Goal: Obtain resource: Download file/media

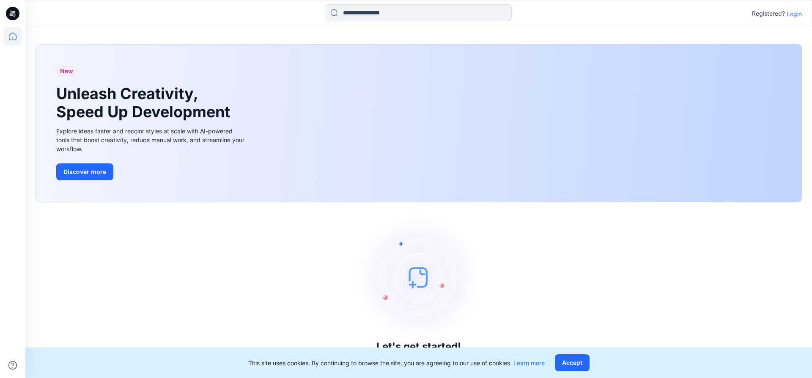
click at [386, 15] on p "Login" at bounding box center [794, 13] width 15 height 9
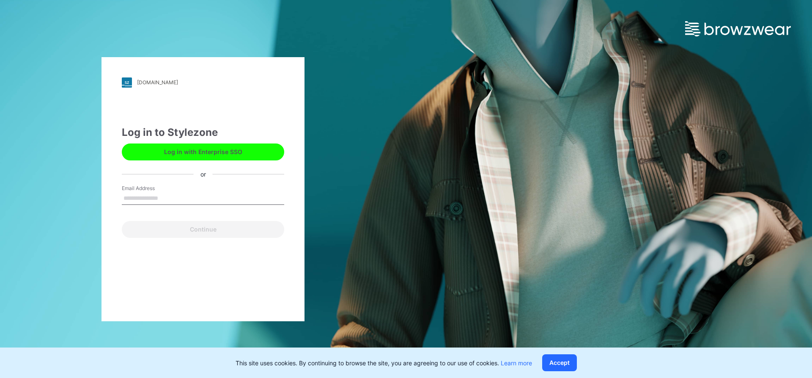
click at [180, 203] on input "Email Address" at bounding box center [203, 198] width 162 height 13
click at [171, 203] on input "Email Address" at bounding box center [203, 198] width 162 height 13
click at [165, 201] on input "Email Address" at bounding box center [203, 198] width 162 height 13
click at [160, 198] on input "Email Address" at bounding box center [203, 198] width 162 height 13
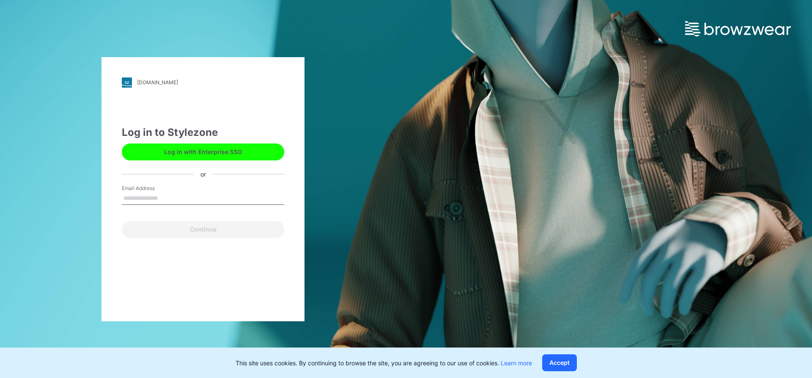
click at [160, 198] on input "Email Address" at bounding box center [203, 198] width 162 height 13
click at [159, 198] on input "Email Address" at bounding box center [203, 198] width 162 height 13
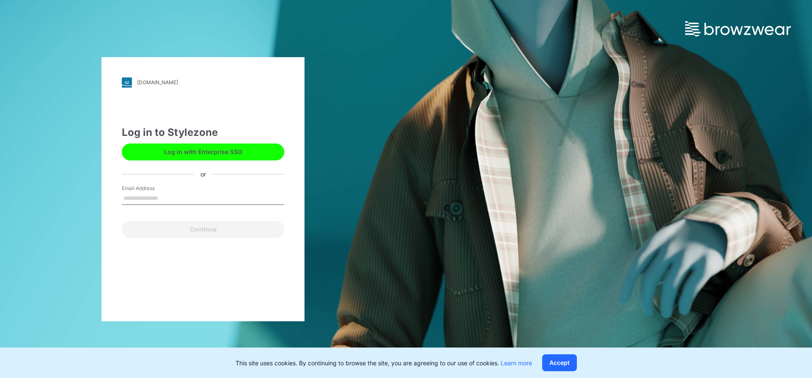
drag, startPoint x: 158, startPoint y: 196, endPoint x: 146, endPoint y: 200, distance: 12.8
click at [146, 200] on input "Email Address" at bounding box center [203, 198] width 162 height 13
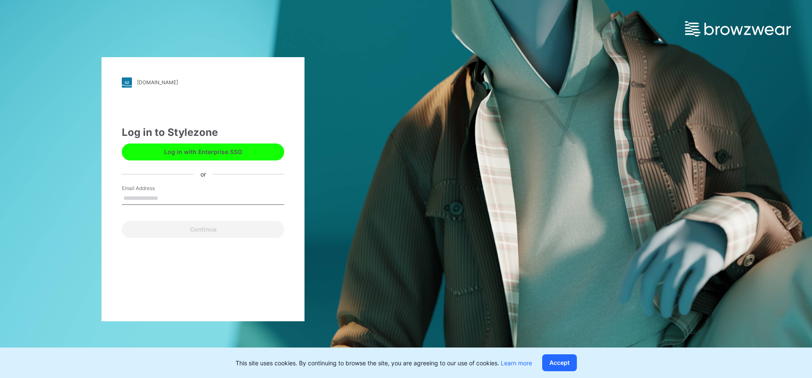
click at [146, 200] on input "Email Address" at bounding box center [203, 198] width 162 height 13
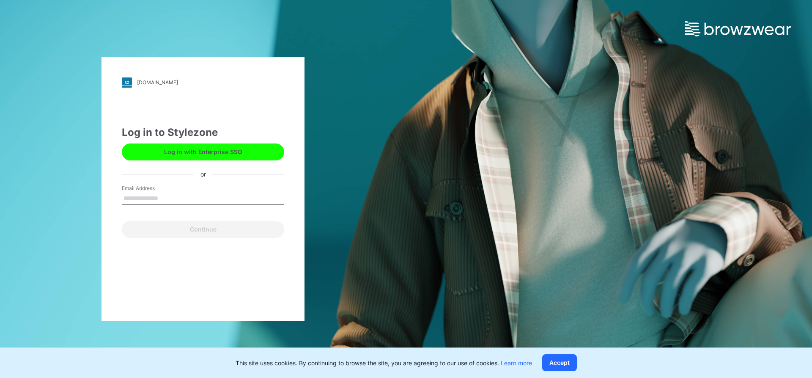
click at [146, 200] on input "Email Address" at bounding box center [203, 198] width 162 height 13
click at [146, 199] on input "Email Address" at bounding box center [203, 198] width 162 height 13
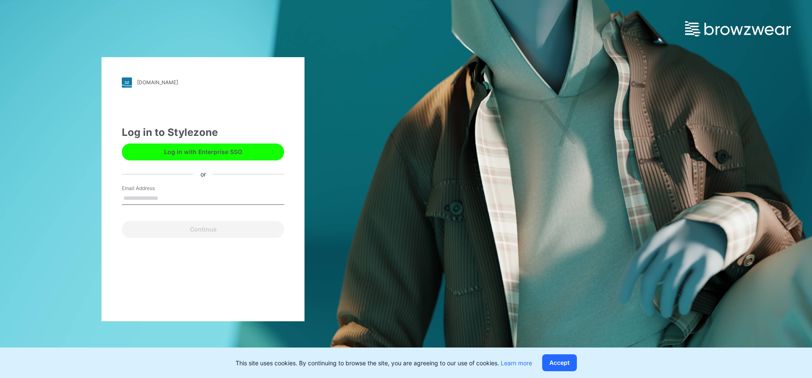
click at [146, 199] on input "Email Address" at bounding box center [203, 198] width 162 height 13
type input "**"
click at [146, 199] on input "**" at bounding box center [203, 198] width 162 height 13
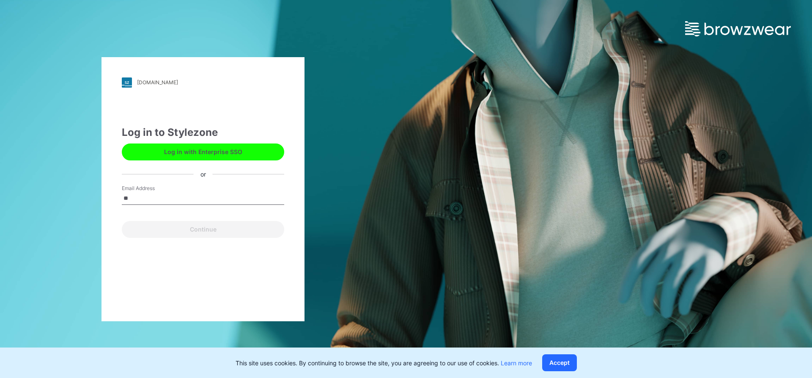
click at [146, 199] on input "**" at bounding box center [203, 198] width 162 height 13
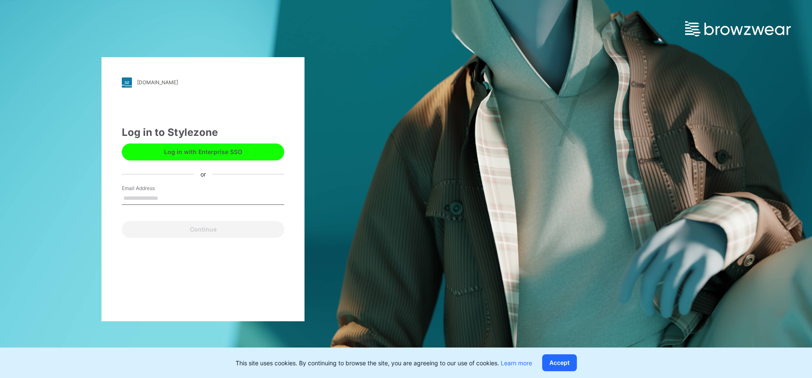
click at [146, 199] on input "Email Address" at bounding box center [203, 198] width 162 height 13
click at [156, 202] on input "Email Address" at bounding box center [203, 198] width 162 height 13
click at [155, 201] on input "Email Address" at bounding box center [203, 198] width 162 height 13
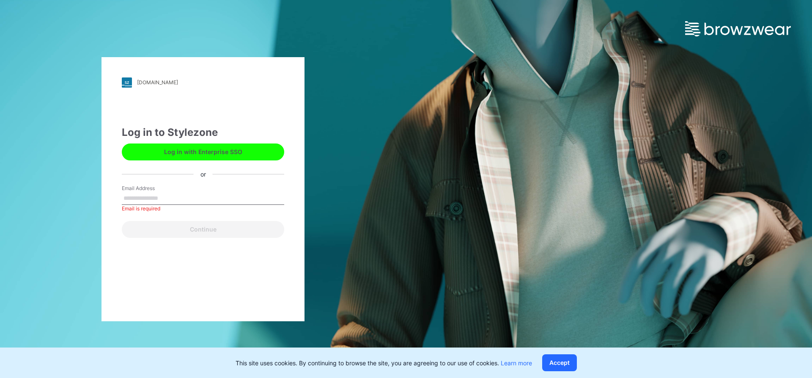
click at [155, 202] on input "Email Address" at bounding box center [203, 198] width 162 height 13
click at [156, 203] on input "Email Address" at bounding box center [203, 198] width 162 height 13
click at [157, 203] on input "Email Address" at bounding box center [203, 198] width 162 height 13
click at [386, 351] on button "Accept" at bounding box center [559, 362] width 35 height 17
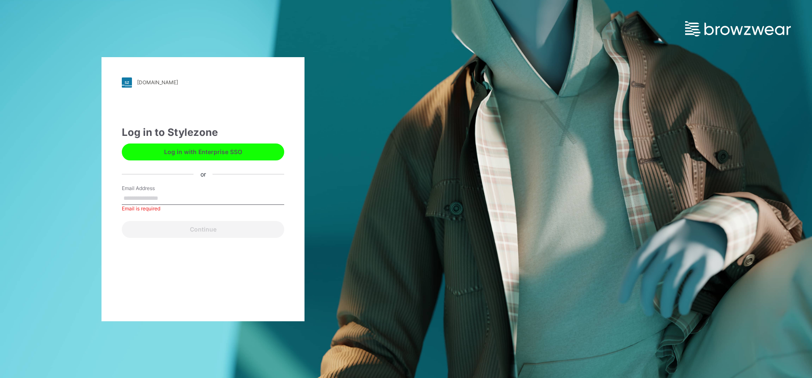
click at [172, 198] on input "Email Address" at bounding box center [203, 198] width 162 height 13
click at [172, 201] on input "Email Address" at bounding box center [203, 198] width 162 height 13
click at [171, 201] on input "Email Address" at bounding box center [203, 198] width 162 height 13
click at [159, 209] on div "Email is required" at bounding box center [203, 209] width 162 height 8
click at [156, 201] on input "Email Address" at bounding box center [203, 198] width 162 height 13
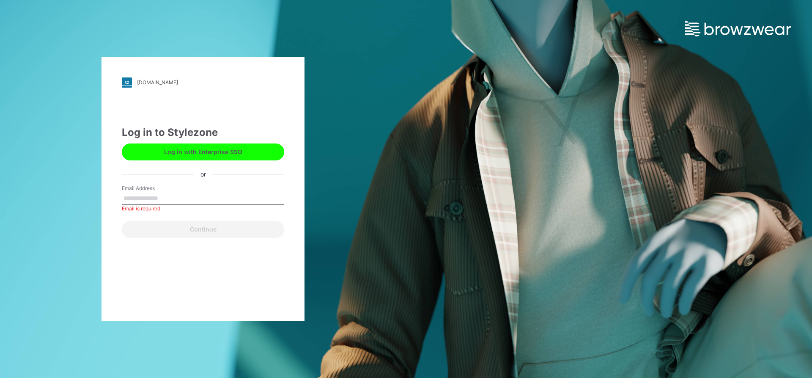
click at [144, 202] on input "Email Address" at bounding box center [203, 198] width 162 height 13
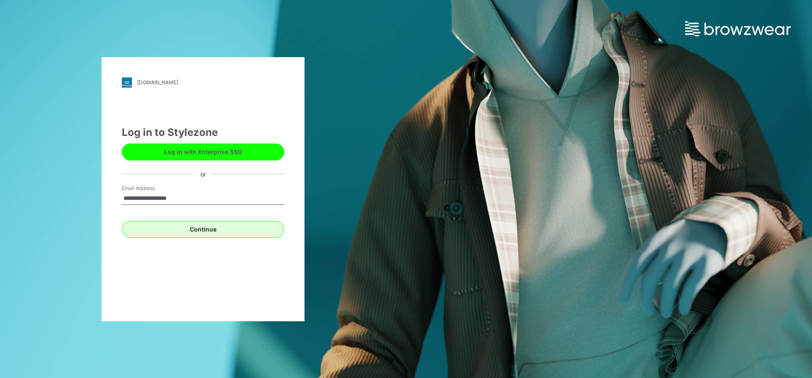
type input "**********"
click at [160, 225] on button "Continue" at bounding box center [203, 229] width 162 height 17
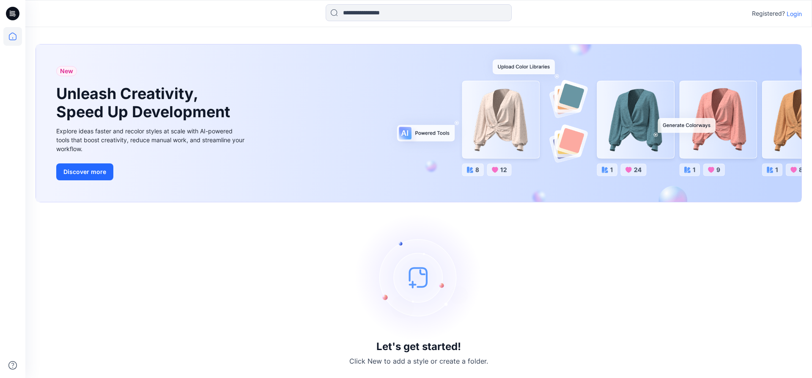
click at [793, 14] on p "Login" at bounding box center [794, 13] width 15 height 9
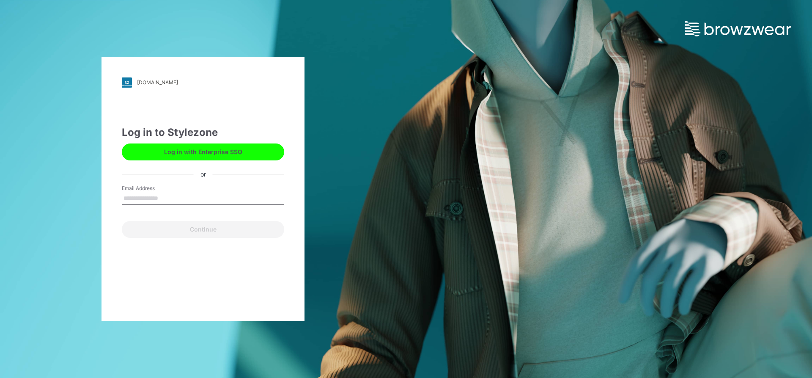
click at [139, 195] on input "Email Address" at bounding box center [203, 198] width 162 height 13
type input "**********"
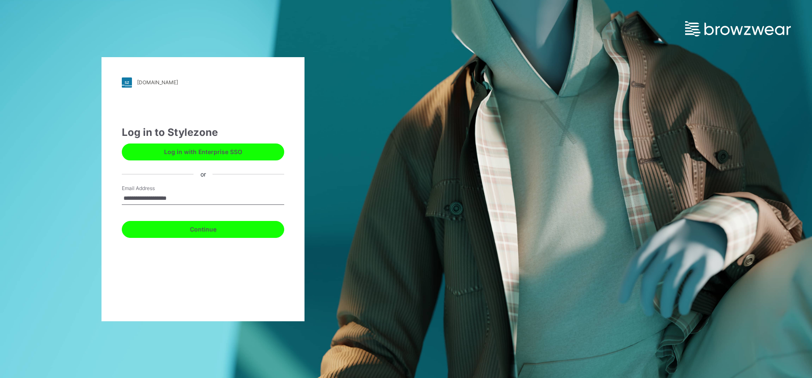
click at [196, 225] on button "Continue" at bounding box center [203, 229] width 162 height 17
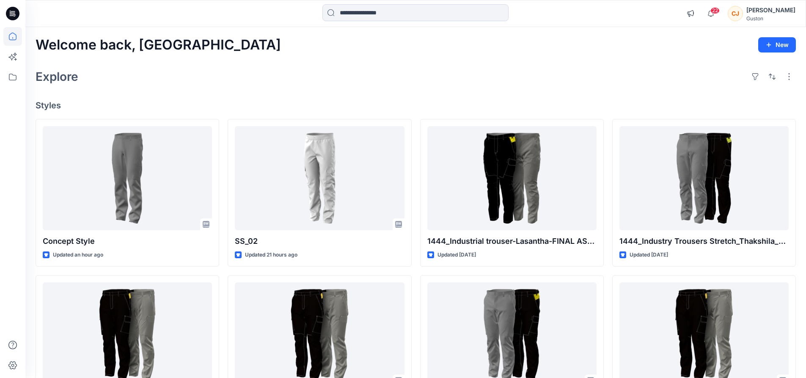
click at [607, 88] on div "Welcome back, [PERSON_NAME] New Explore Styles Concept Style Updated an hour ag…" at bounding box center [415, 323] width 781 height 592
click at [792, 77] on button "button" at bounding box center [789, 77] width 14 height 14
drag, startPoint x: 789, startPoint y: 1, endPoint x: 443, endPoint y: 64, distance: 351.5
click at [443, 64] on div "Welcome back, [PERSON_NAME] New Explore Layout Grid Large Grid Folder View Comp…" at bounding box center [415, 323] width 781 height 592
click at [8, 74] on icon at bounding box center [12, 77] width 19 height 19
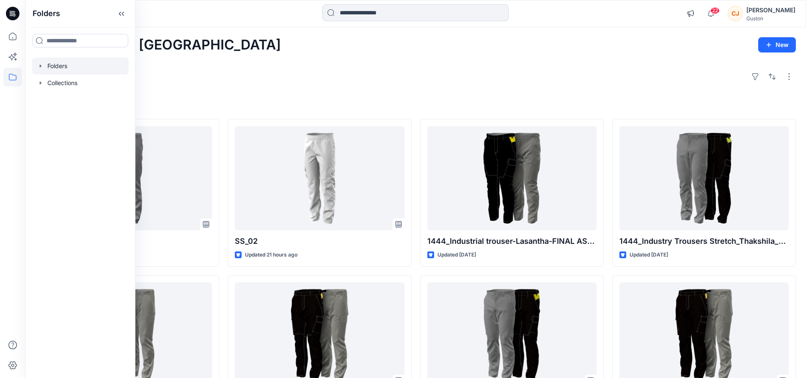
click at [56, 67] on div at bounding box center [80, 66] width 96 height 17
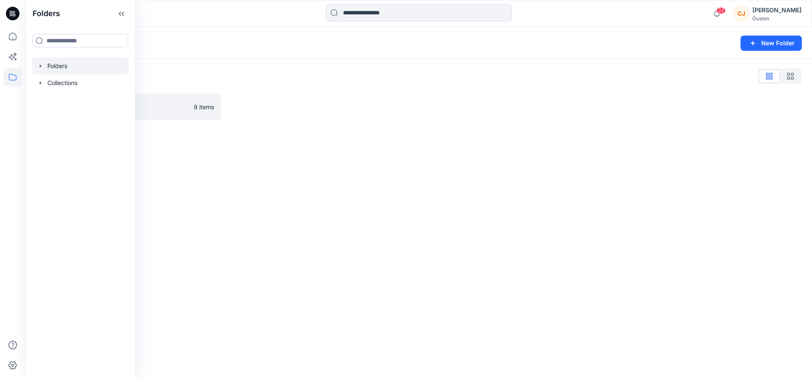
drag, startPoint x: 264, startPoint y: 91, endPoint x: 255, endPoint y: 93, distance: 9.2
click at [264, 92] on div "Folders List SL Training 2025 9 items" at bounding box center [418, 94] width 787 height 71
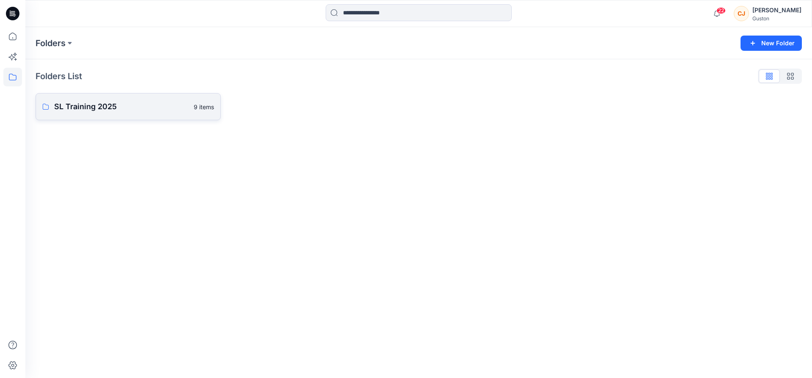
click at [98, 114] on link "SL Training 2025 9 items" at bounding box center [128, 106] width 185 height 27
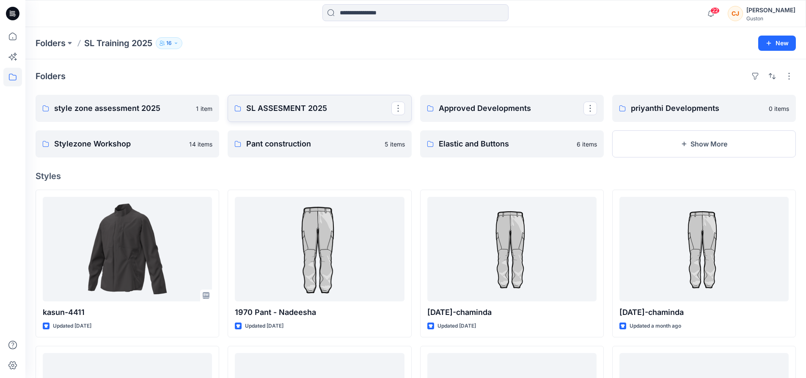
click at [313, 111] on p "SL ASSESMENT 2025" at bounding box center [318, 108] width 145 height 12
click at [128, 107] on p "style zone assessment 2025" at bounding box center [126, 108] width 145 height 12
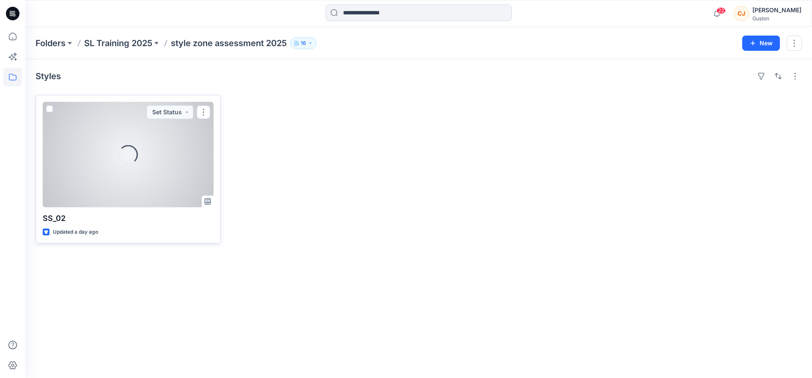
click at [127, 186] on div "Loading..." at bounding box center [128, 154] width 171 height 105
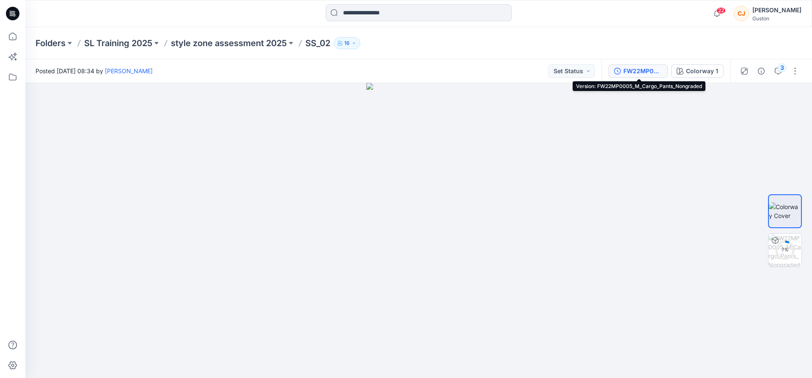
click at [641, 73] on div "FW22MP0005_M_Cargo_Pants_Nongraded" at bounding box center [643, 70] width 39 height 9
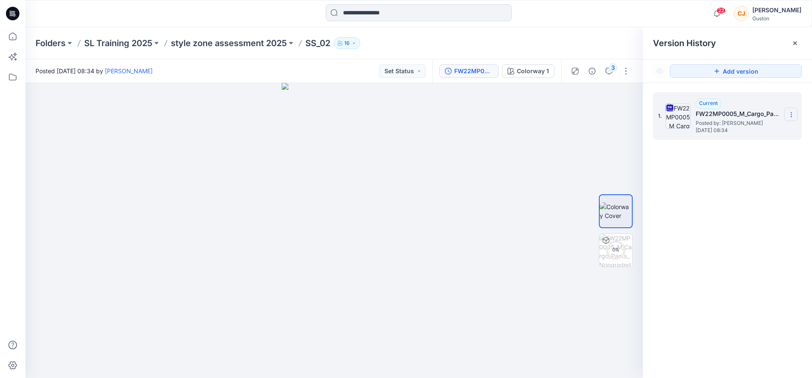
click at [790, 112] on icon at bounding box center [791, 114] width 7 height 7
click at [724, 132] on span "Download Source BW File" at bounding box center [748, 131] width 71 height 10
click at [610, 74] on icon "button" at bounding box center [609, 71] width 7 height 7
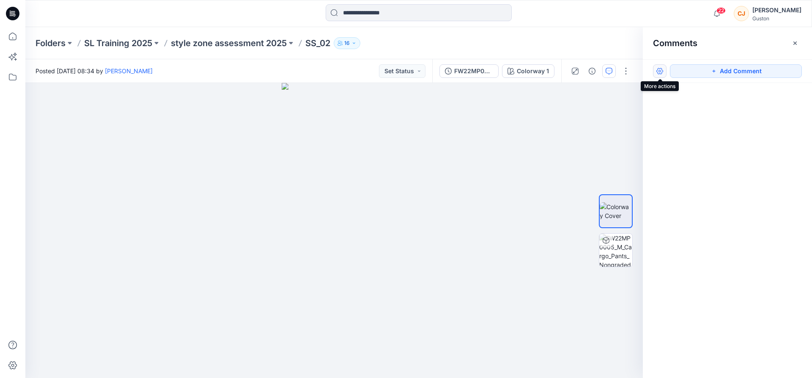
click at [663, 73] on button "button" at bounding box center [660, 71] width 14 height 14
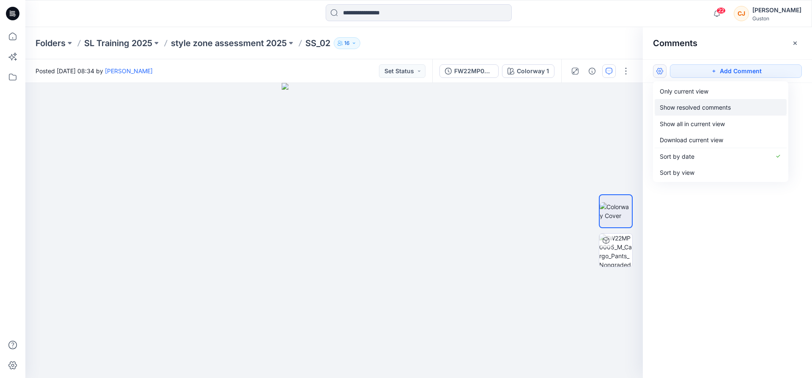
click at [671, 109] on p "Show resolved comments" at bounding box center [695, 107] width 71 height 9
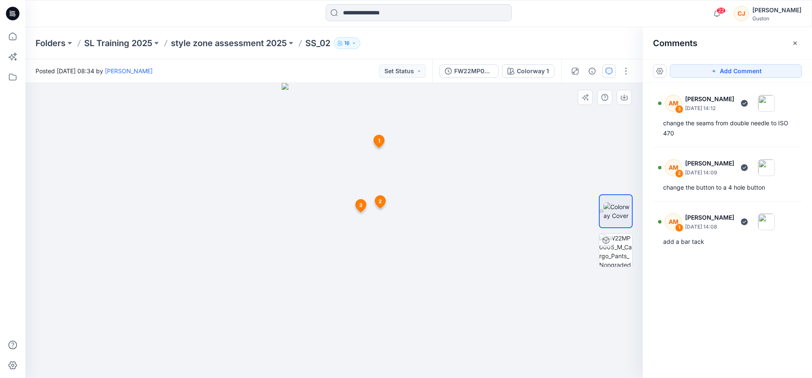
click at [377, 140] on icon at bounding box center [379, 141] width 11 height 13
click at [497, 99] on div at bounding box center [334, 230] width 618 height 295
click at [493, 110] on div at bounding box center [334, 230] width 618 height 295
drag, startPoint x: 493, startPoint y: 115, endPoint x: 504, endPoint y: 222, distance: 107.2
click at [504, 222] on div at bounding box center [334, 230] width 618 height 295
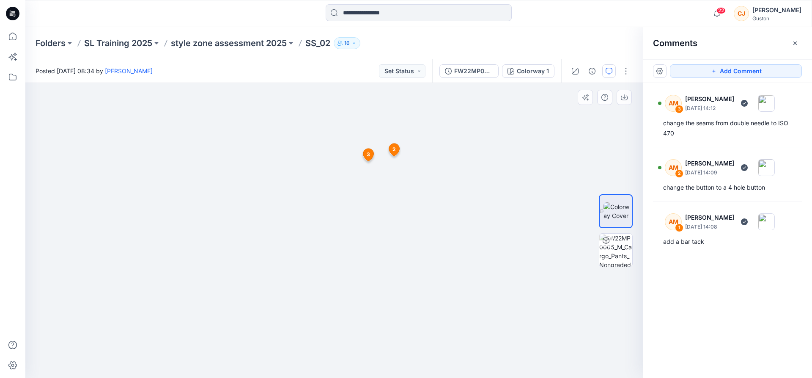
drag, startPoint x: 488, startPoint y: 216, endPoint x: 490, endPoint y: 99, distance: 116.8
click at [490, 99] on div at bounding box center [334, 230] width 618 height 295
drag, startPoint x: 479, startPoint y: 219, endPoint x: 479, endPoint y: 163, distance: 56.3
click at [479, 163] on div at bounding box center [334, 230] width 618 height 295
drag, startPoint x: 472, startPoint y: 130, endPoint x: 494, endPoint y: 349, distance: 219.9
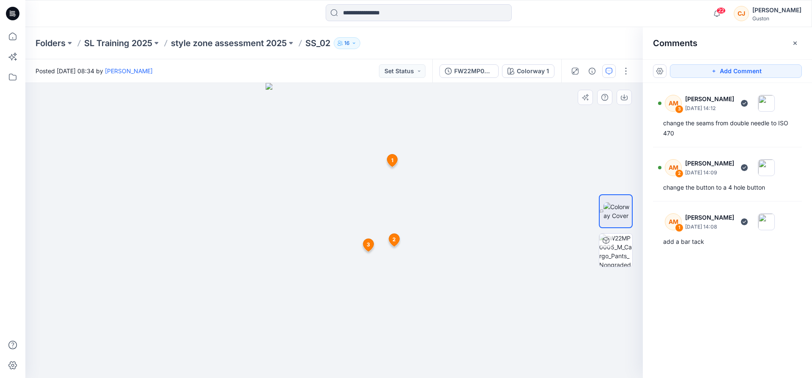
click at [494, 349] on div at bounding box center [334, 230] width 618 height 295
drag, startPoint x: 492, startPoint y: 328, endPoint x: 535, endPoint y: 304, distance: 49.3
click at [496, 329] on div at bounding box center [334, 230] width 618 height 295
drag, startPoint x: 496, startPoint y: 314, endPoint x: 487, endPoint y: 353, distance: 39.8
click at [506, 348] on div at bounding box center [334, 230] width 618 height 295
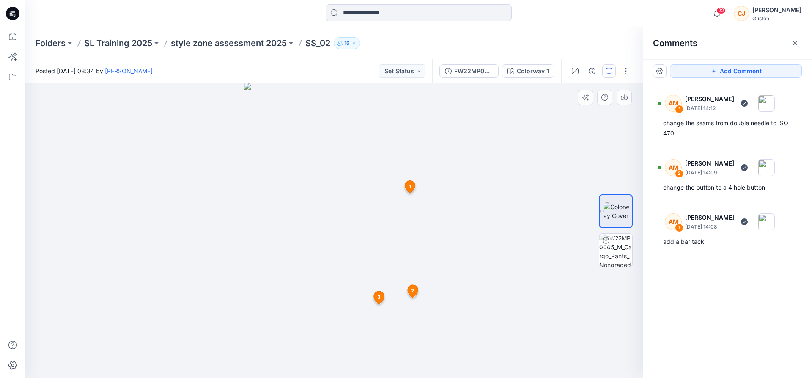
click at [487, 354] on div at bounding box center [334, 230] width 618 height 295
click at [380, 297] on span "3" at bounding box center [378, 297] width 3 height 8
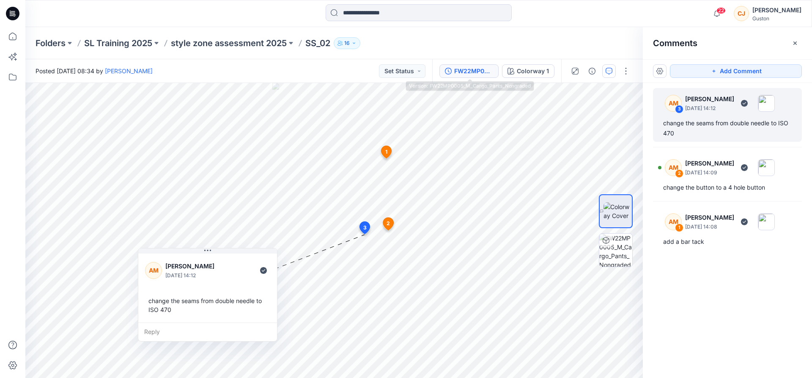
click at [477, 76] on button "FW22MP0005_M_Cargo_Pants_Nongraded" at bounding box center [469, 71] width 59 height 14
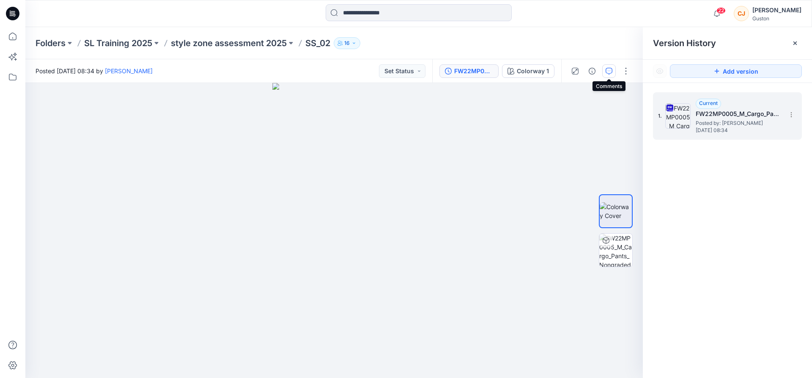
click at [608, 75] on button "button" at bounding box center [610, 71] width 14 height 14
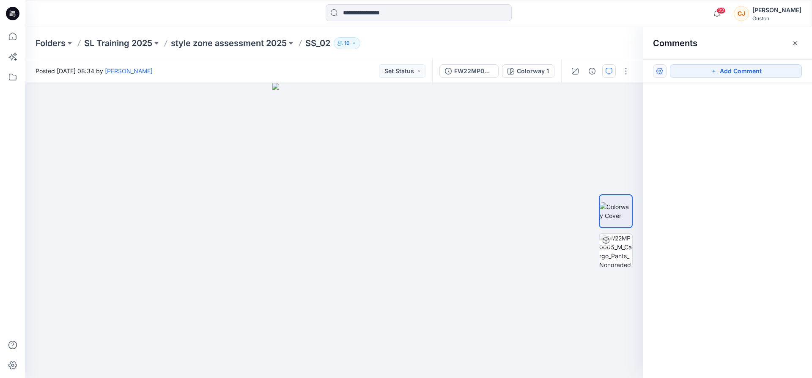
click at [657, 74] on button "button" at bounding box center [660, 71] width 14 height 14
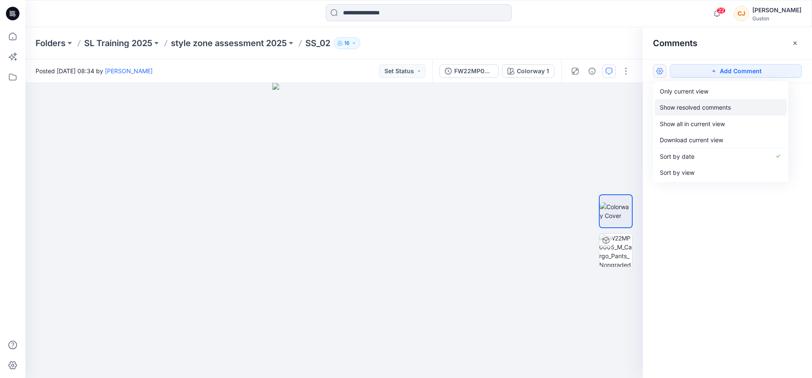
click at [672, 105] on p "Show resolved comments" at bounding box center [695, 107] width 71 height 9
